Goal: Communication & Community: Answer question/provide support

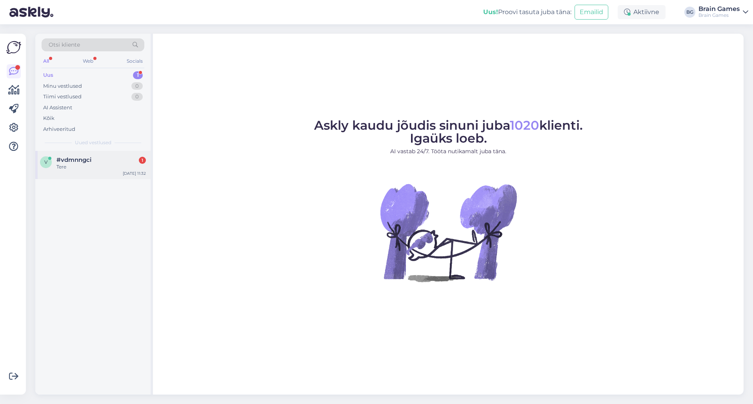
click at [73, 154] on div "v #vdmnngci 1 Tere [DATE] 11:32" at bounding box center [92, 165] width 115 height 28
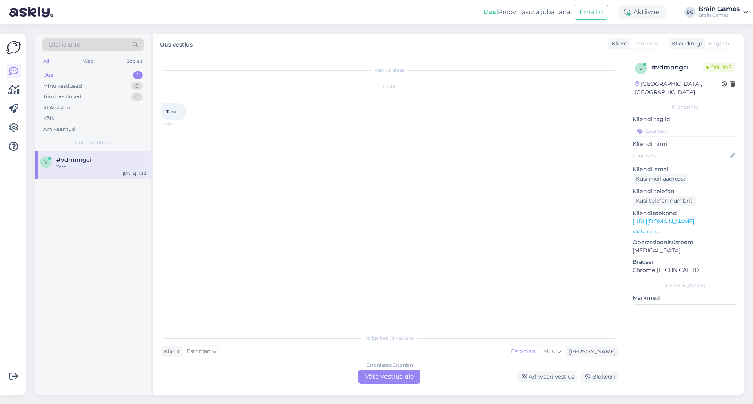
click at [387, 372] on div "Estonian to Estonian Võta vestlus üle" at bounding box center [389, 377] width 62 height 14
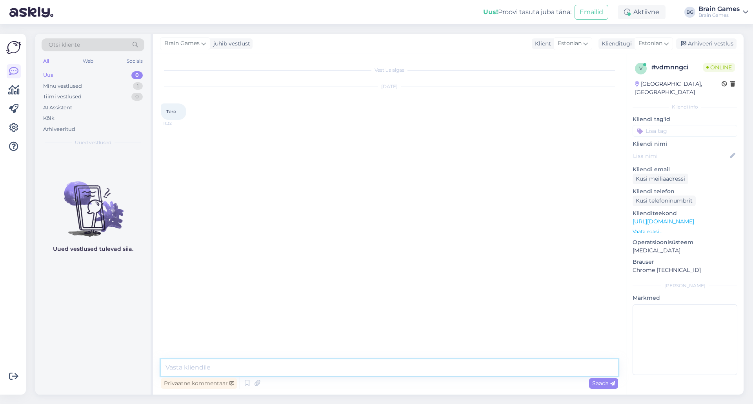
click at [383, 368] on textarea at bounding box center [389, 368] width 457 height 16
type textarea "Tere!"
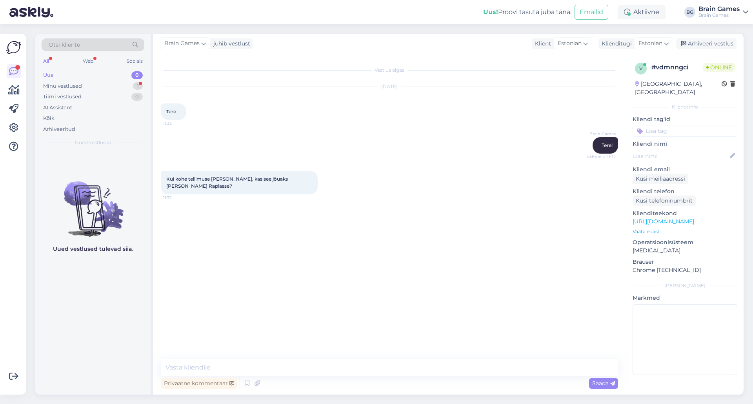
click at [373, 212] on div "Vestlus algas [DATE] Tere 11:32 Brain Games Tere! Nähtud ✓ 11:32 Kui kohe telli…" at bounding box center [393, 207] width 464 height 291
click at [341, 367] on textarea at bounding box center [389, 368] width 457 height 16
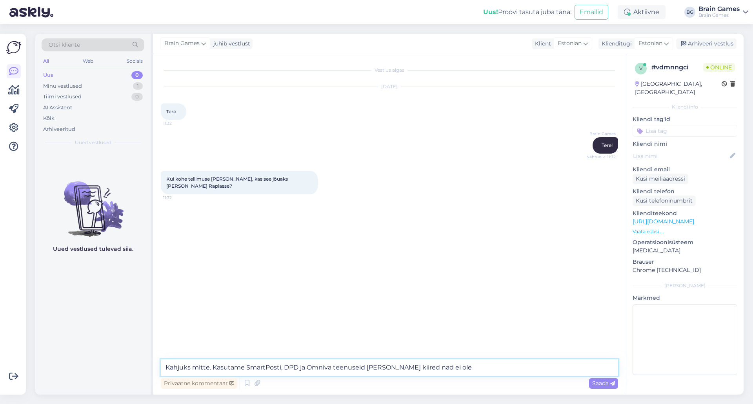
type textarea "Kahjuks mitte. Kasutame SmartPosti, DPD ja Omniva teenuseid [PERSON_NAME] kiire…"
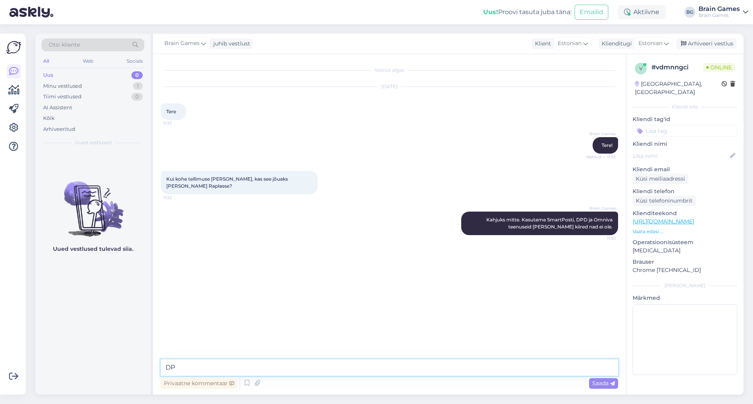
type textarea "D"
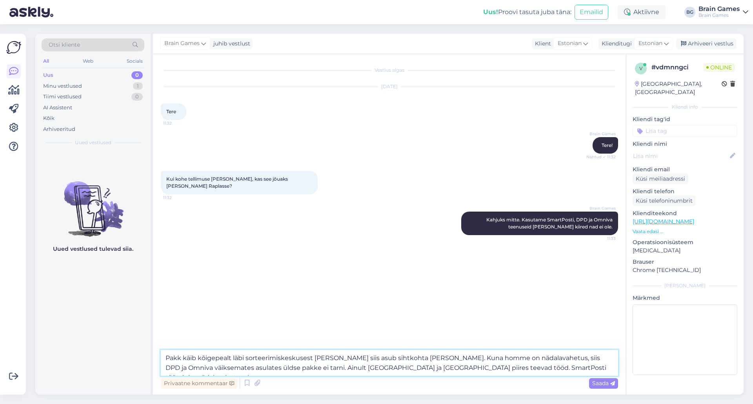
type textarea "Pakk käib kõigepealt läbi sorteerimiskeskusest [PERSON_NAME] siis asub sihtkoht…"
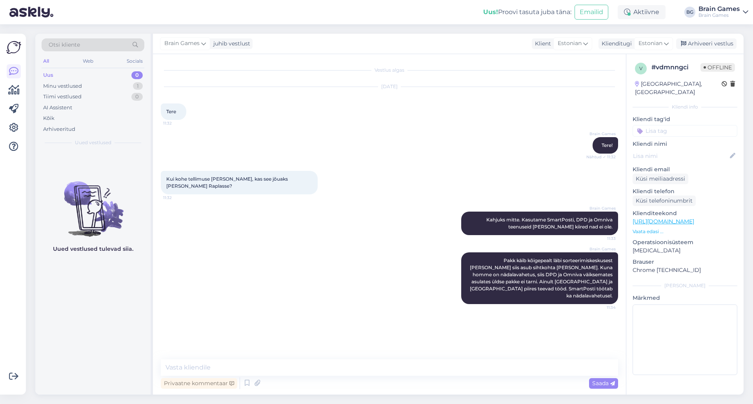
click at [266, 273] on div "Brain Games Pakk käib kõigepealt läbi sorteerimiskeskusest [PERSON_NAME] siis a…" at bounding box center [389, 278] width 457 height 69
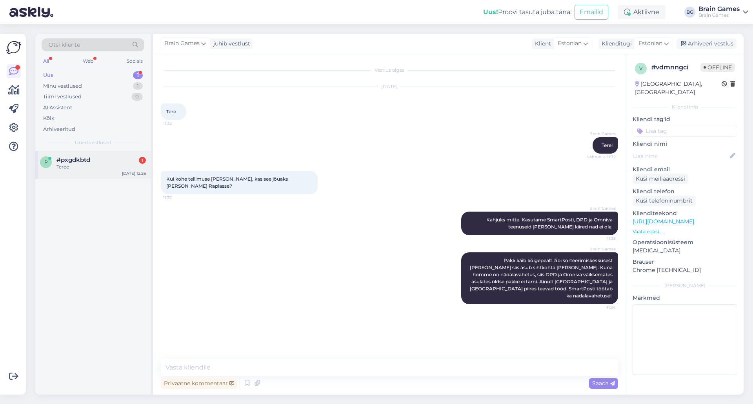
click at [56, 159] on span "#pxgdkbtd" at bounding box center [73, 159] width 34 height 7
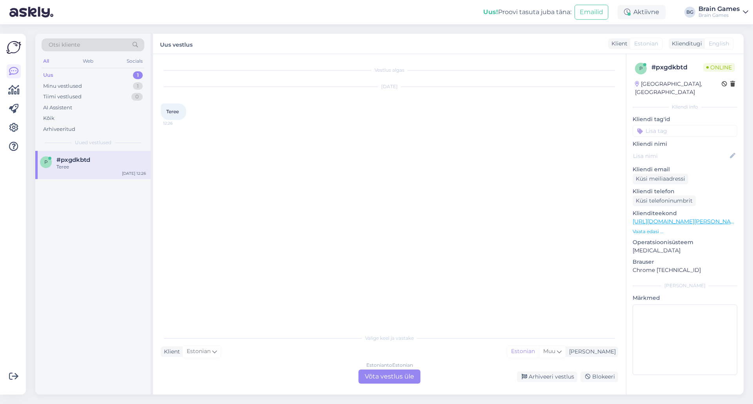
click at [401, 377] on div "Estonian to Estonian Võta vestlus üle" at bounding box center [389, 377] width 62 height 14
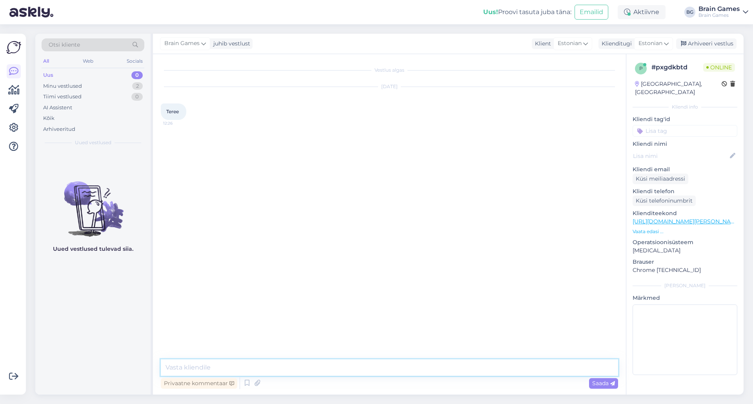
click at [392, 369] on textarea at bounding box center [389, 368] width 457 height 16
type textarea "Tere!"
click at [269, 371] on textarea at bounding box center [389, 368] width 457 height 16
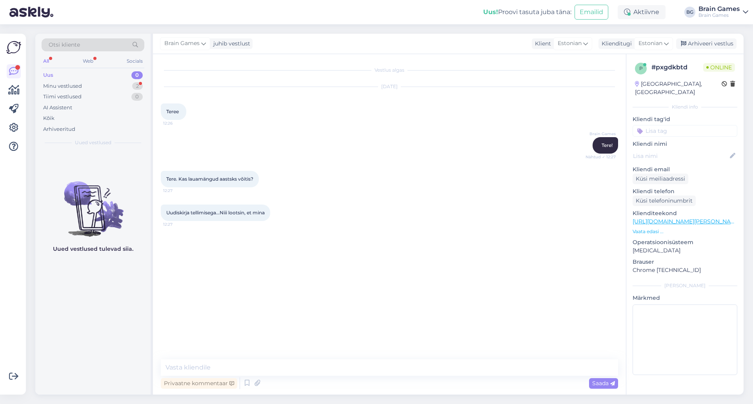
click at [436, 238] on div "Vestlus algas [DATE] Teree 12:26 Brain Games Tere! Nähtud ✓ 12:27 Tere. Kas lau…" at bounding box center [393, 207] width 464 height 291
click at [401, 367] on textarea at bounding box center [389, 368] width 457 height 16
drag, startPoint x: 284, startPoint y: 360, endPoint x: 294, endPoint y: 370, distance: 14.7
click at [294, 369] on textarea at bounding box center [389, 368] width 457 height 16
click at [291, 369] on textarea at bounding box center [389, 368] width 457 height 16
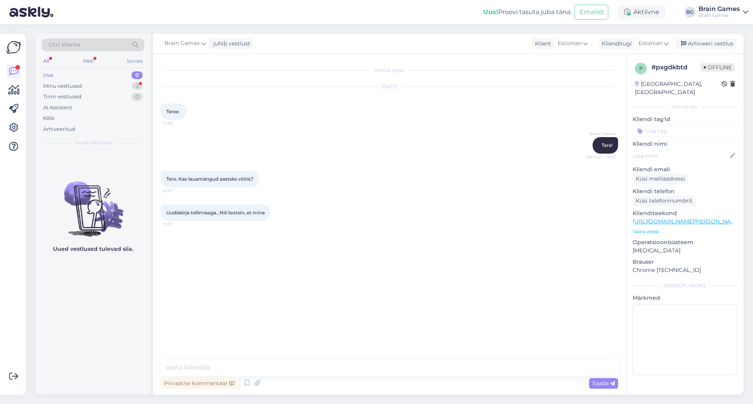
click at [342, 283] on div "Vestlus algas [DATE] Teree 12:26 Brain Games Tere! Nähtud ✓ 12:27 Tere. Kas lau…" at bounding box center [393, 207] width 464 height 291
click at [416, 277] on div "Vestlus algas [DATE] Teree 12:26 Brain Games Tere! Nähtud ✓ 12:27 Tere. Kas lau…" at bounding box center [393, 207] width 464 height 291
click at [289, 372] on textarea at bounding box center [389, 368] width 457 height 16
type textarea "V"
type textarea "L"
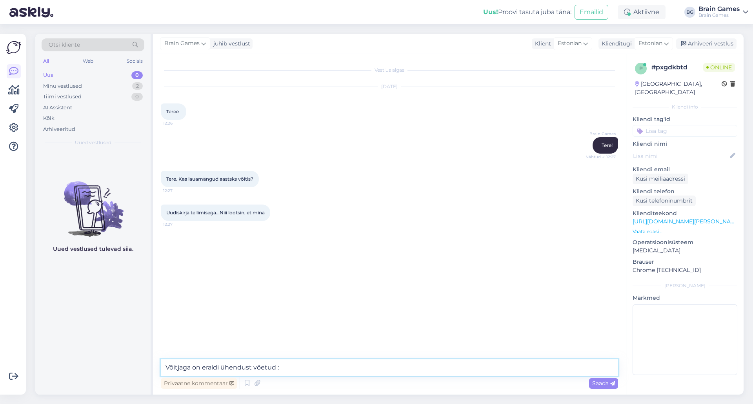
type textarea "Võitjaga on eraldi ühendust võetud :)"
type textarea "Loodame siis, et järgmine kord loosiõnn naeratab Teile."
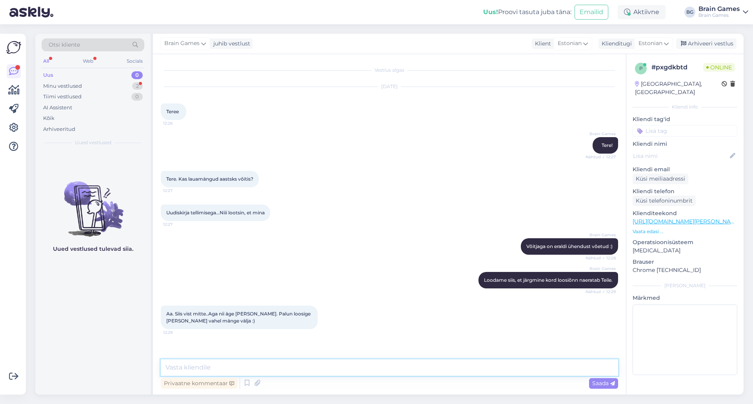
type textarea "I"
type textarea "L"
type textarea "Loosimängud toimuvad [PERSON_NAME] tihti Facebooki lehel. Soovitan sellel [PERS…"
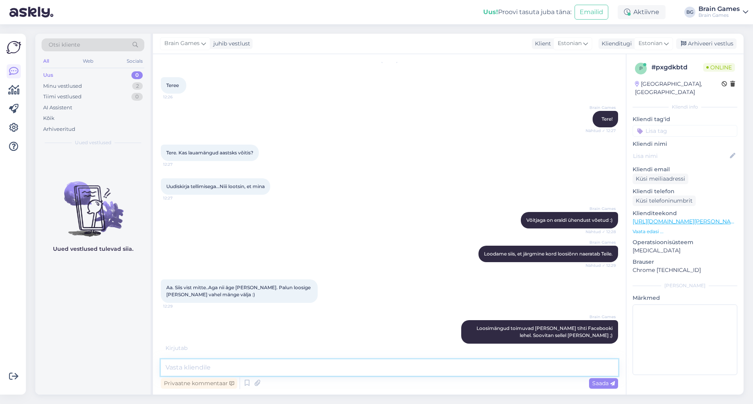
scroll to position [60, 0]
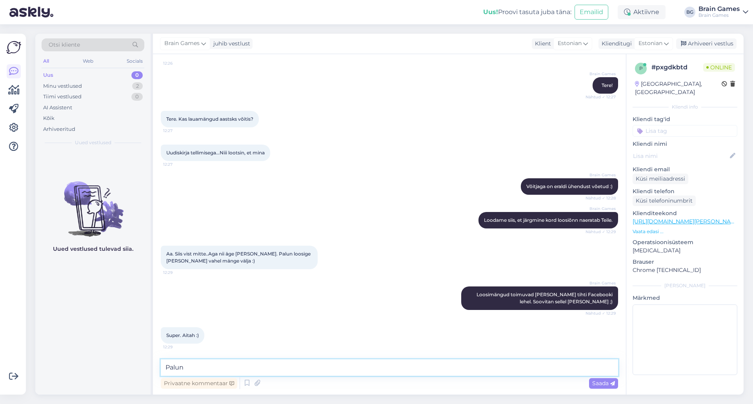
type textarea "Palun!"
